Goal: Information Seeking & Learning: Check status

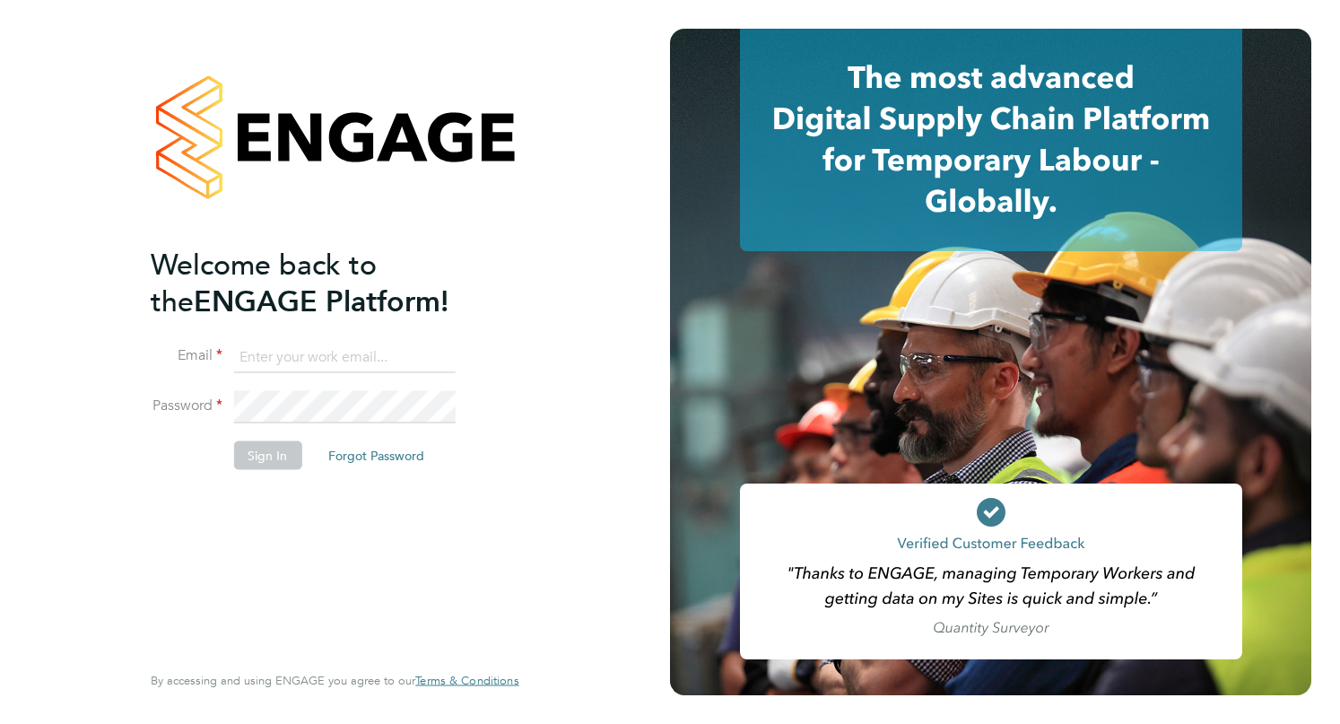
type input "[EMAIL_ADDRESS][DOMAIN_NAME]"
click at [263, 456] on button "Sign In" at bounding box center [267, 454] width 68 height 29
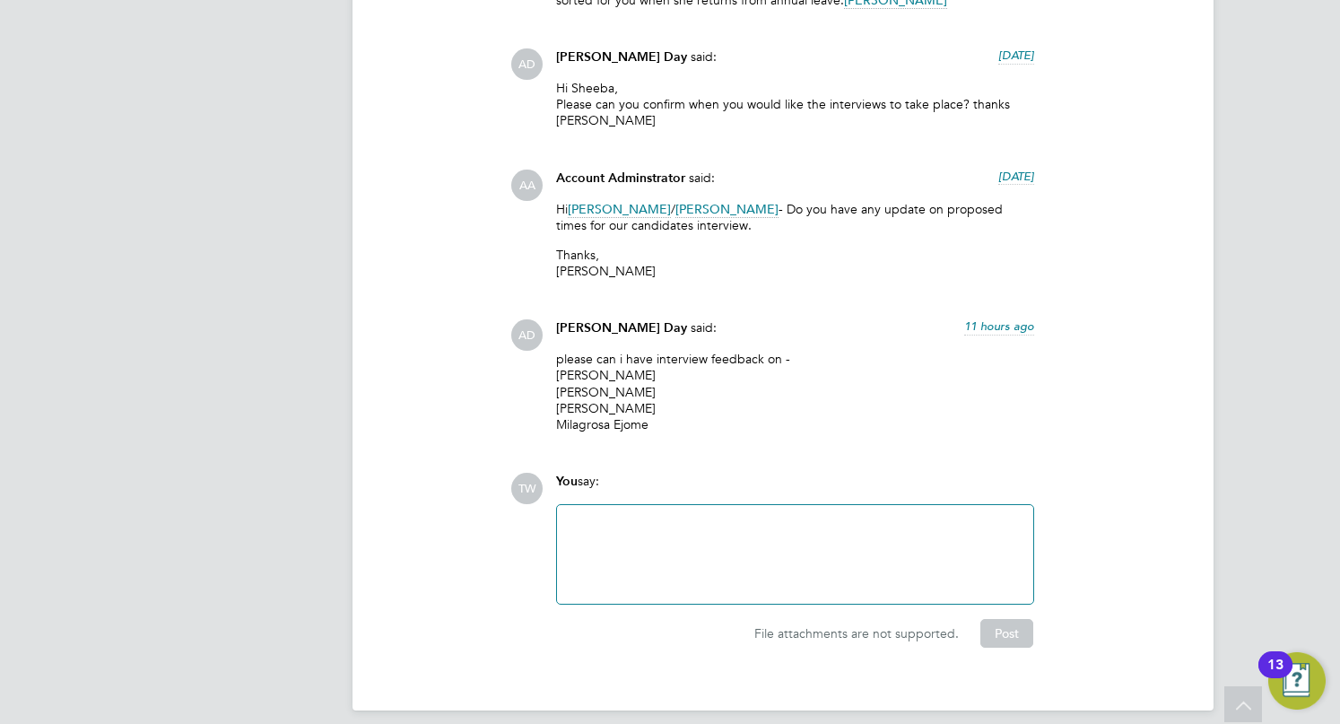
drag, startPoint x: 683, startPoint y: 413, endPoint x: 533, endPoint y: 363, distance: 157.7
click at [533, 363] on div "AD Amie Day said: 11 hours ago please can i have interview feedback on - Gracia…" at bounding box center [843, 382] width 667 height 126
click at [770, 396] on p "please can i have interview feedback on - Gracia Gracia Henna Khan Paulabi Roy …" at bounding box center [795, 392] width 478 height 82
click at [1031, 412] on p "please can i have interview feedback on - Gracia Gracia Henna Khan Paulabi Roy …" at bounding box center [795, 392] width 478 height 82
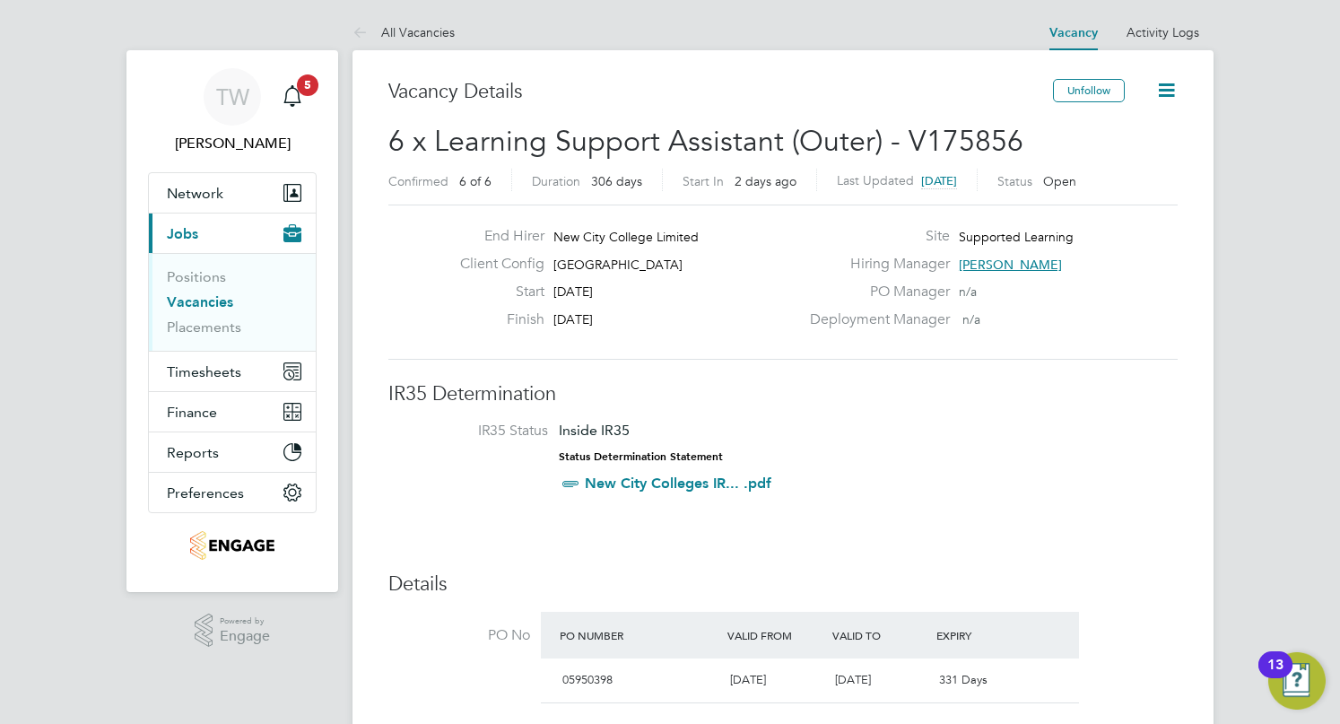
click at [1082, 433] on li "IR35 Status Inside IR35 Status Determination Statement New City Colleges IR... …" at bounding box center [782, 461] width 753 height 78
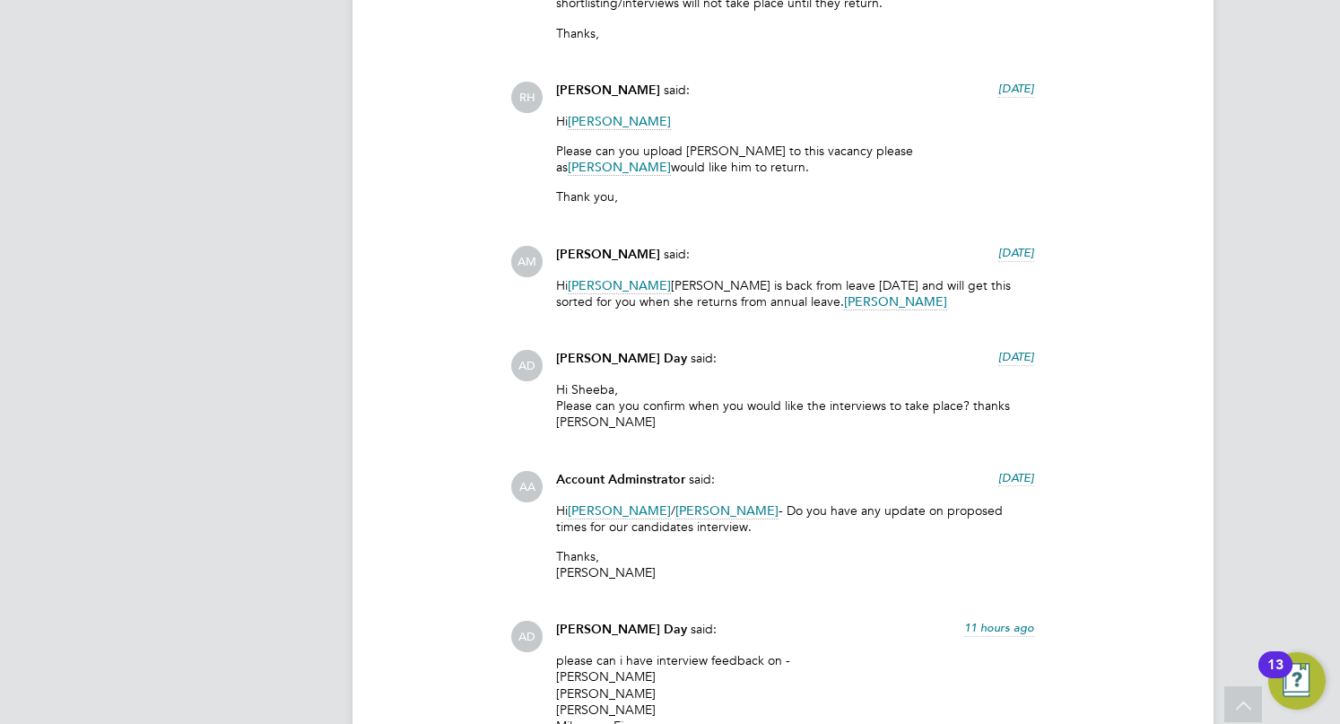
scroll to position [5920, 0]
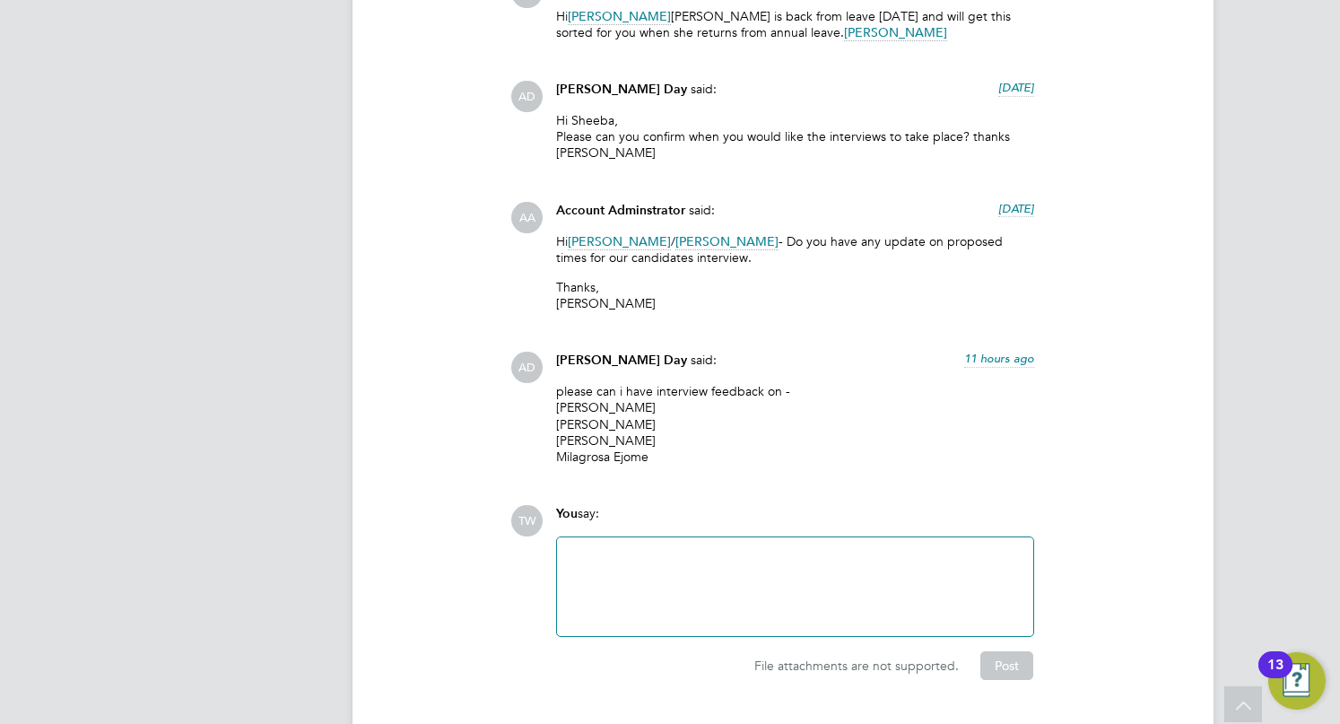
click at [1136, 356] on div "AD Amie Day said: 11 hours ago please can i have interview feedback on - Gracia…" at bounding box center [843, 415] width 667 height 126
click at [1071, 415] on div "AD Amie Day said: 11 hours ago please can i have interview feedback on - Gracia…" at bounding box center [843, 415] width 667 height 126
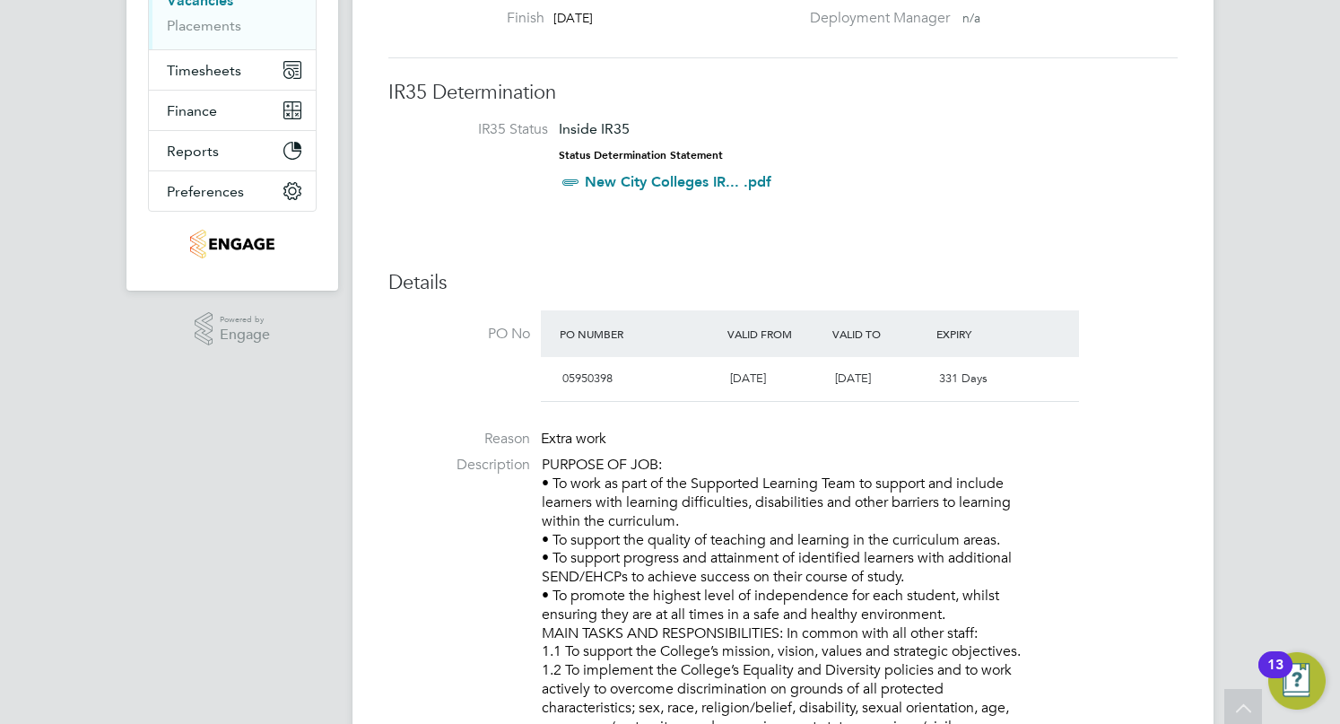
scroll to position [0, 0]
